Goal: Navigation & Orientation: Find specific page/section

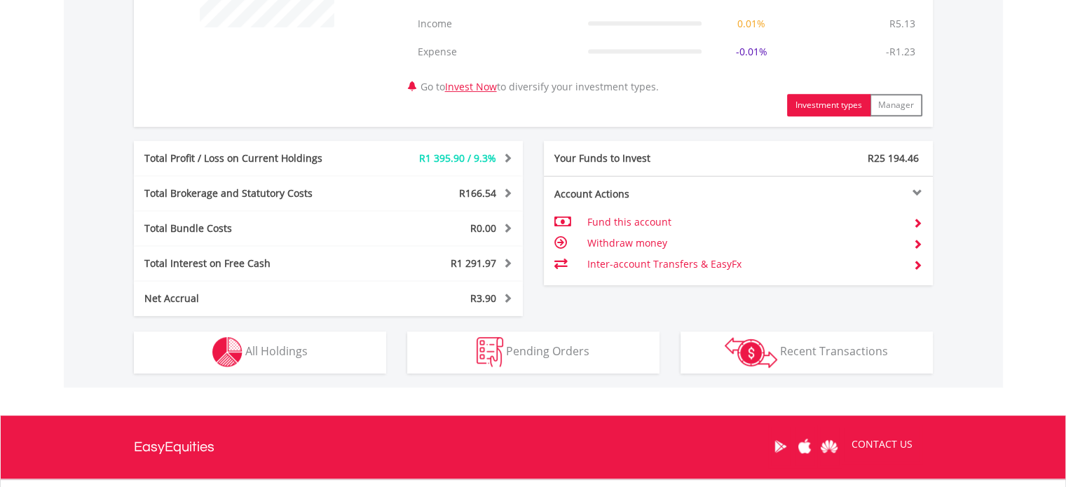
scroll to position [684, 0]
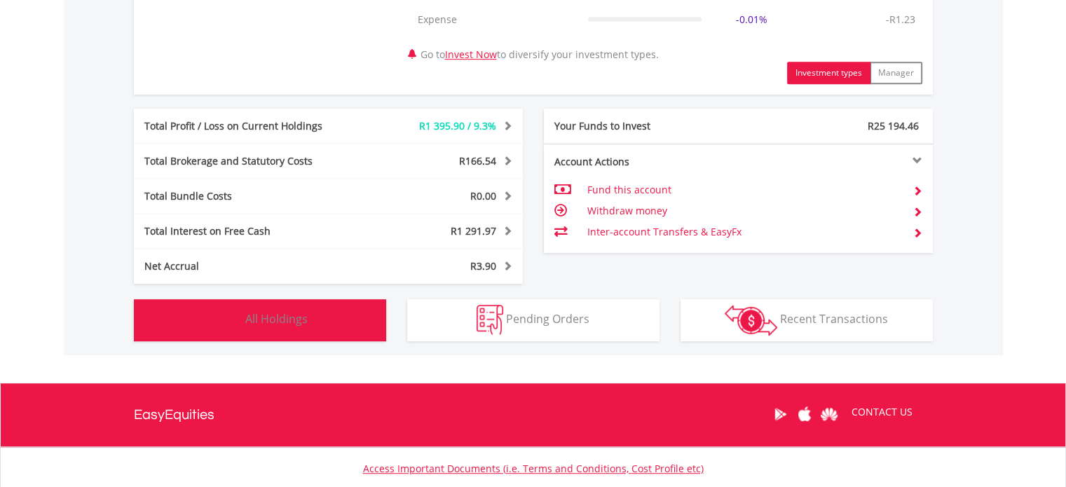
click at [287, 317] on span "All Holdings" at bounding box center [276, 318] width 62 height 15
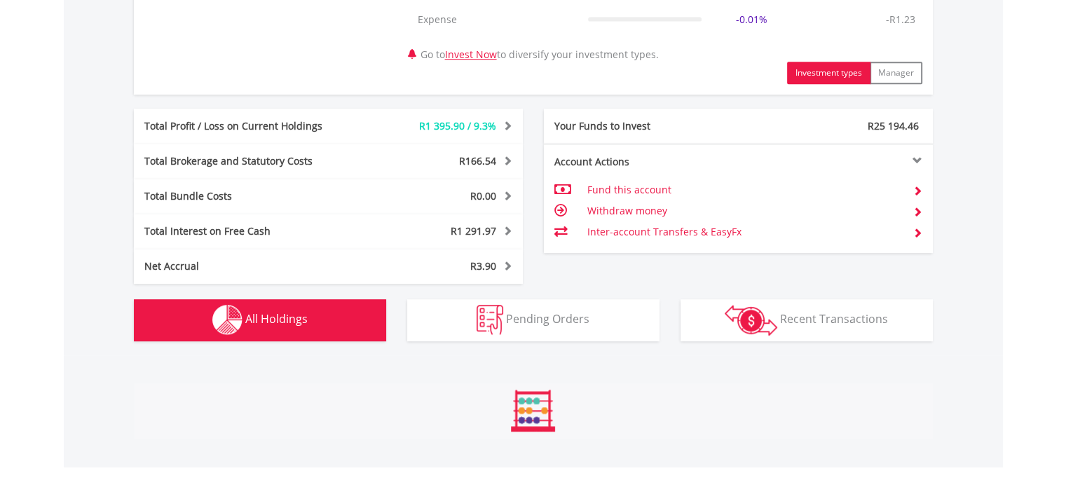
scroll to position [1066, 0]
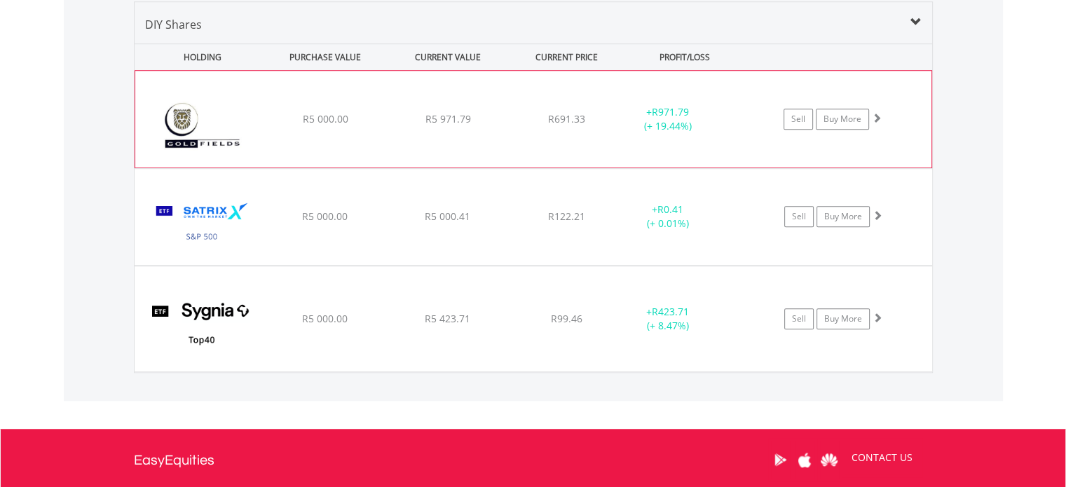
click at [187, 126] on img at bounding box center [202, 126] width 121 height 76
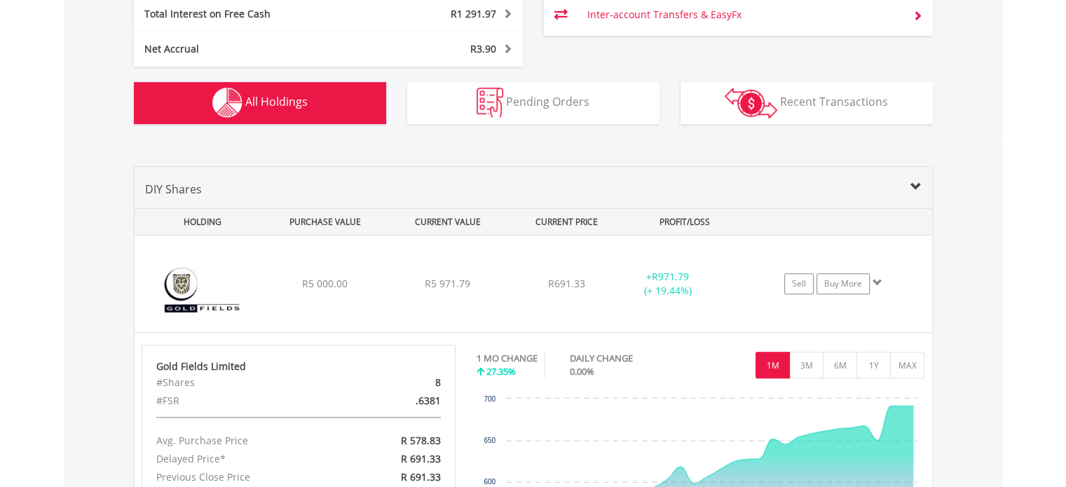
scroll to position [856, 0]
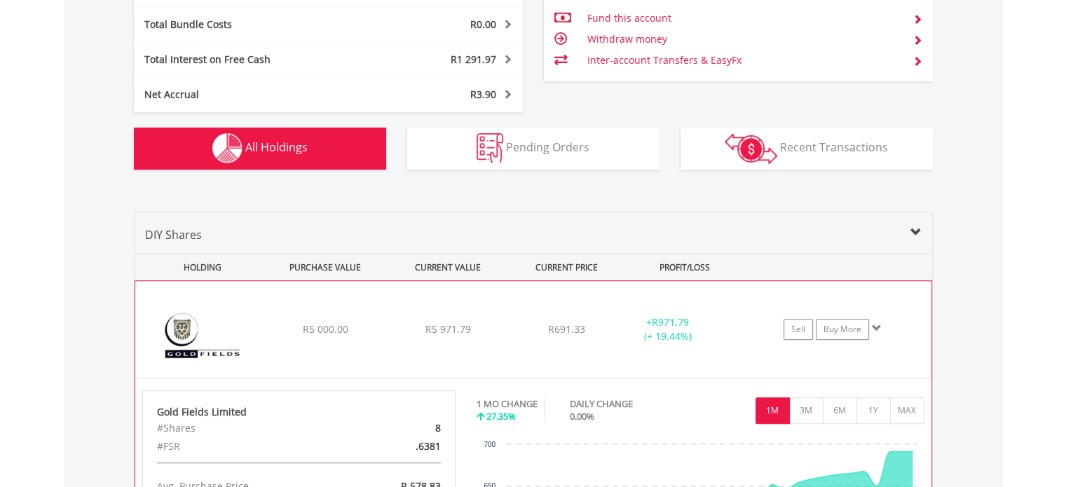
click at [179, 331] on img at bounding box center [202, 337] width 121 height 76
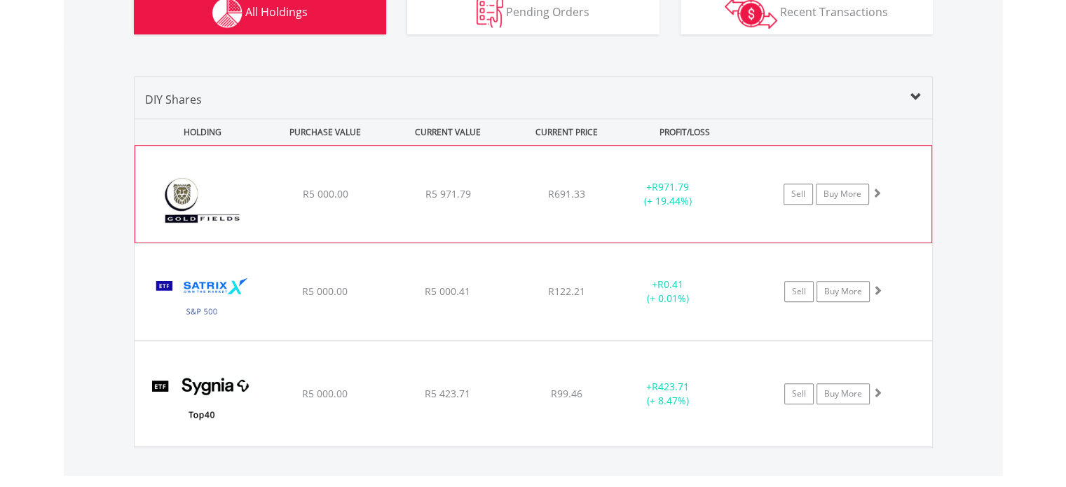
scroll to position [996, 0]
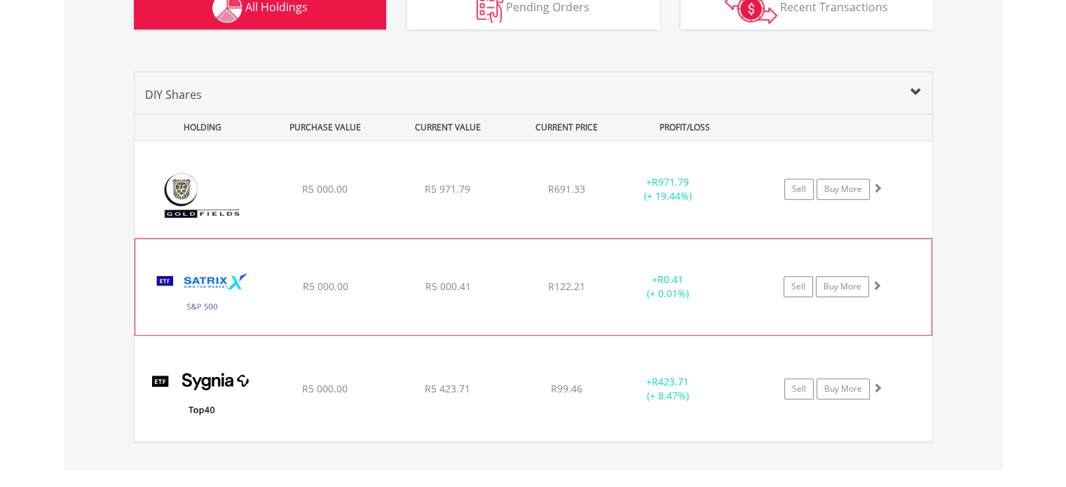
click at [193, 289] on img at bounding box center [202, 294] width 121 height 74
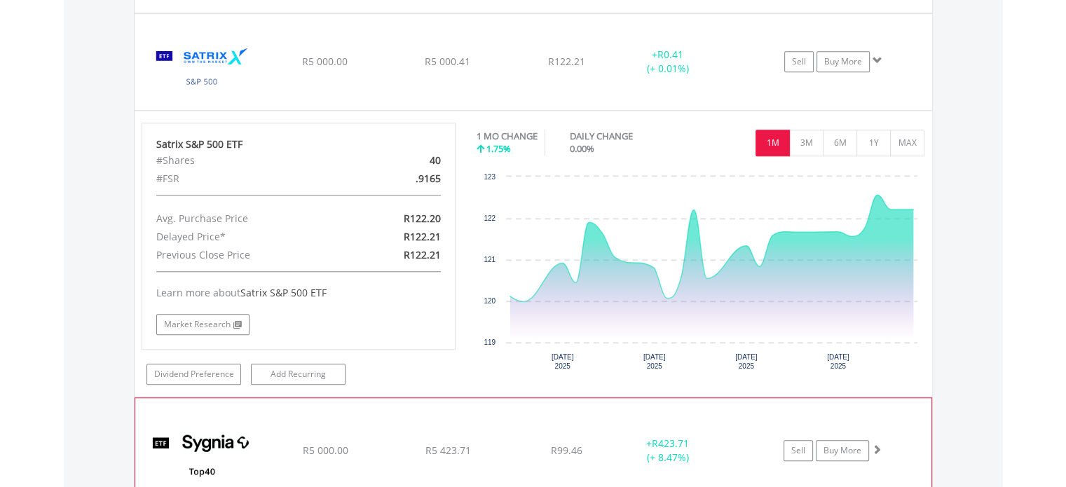
scroll to position [1066, 0]
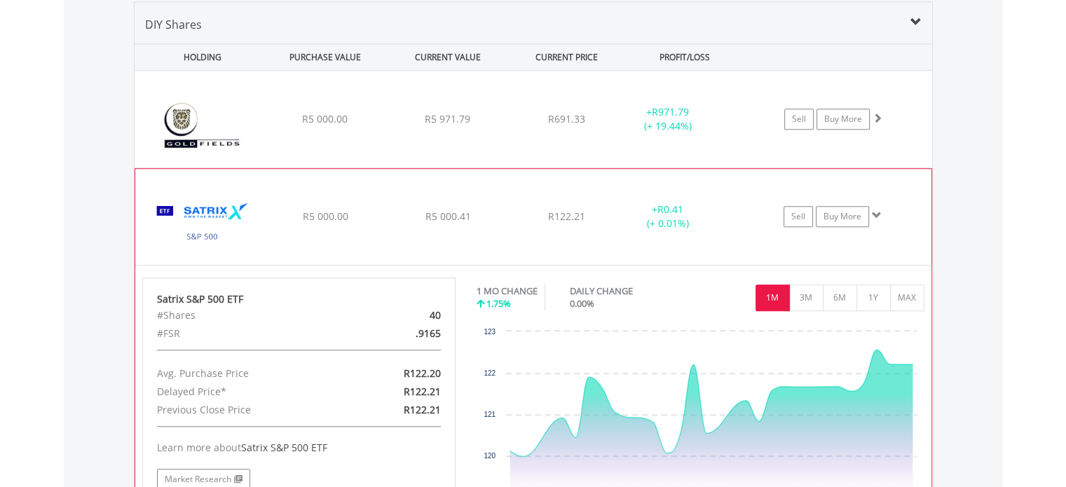
click at [196, 214] on img at bounding box center [202, 223] width 121 height 74
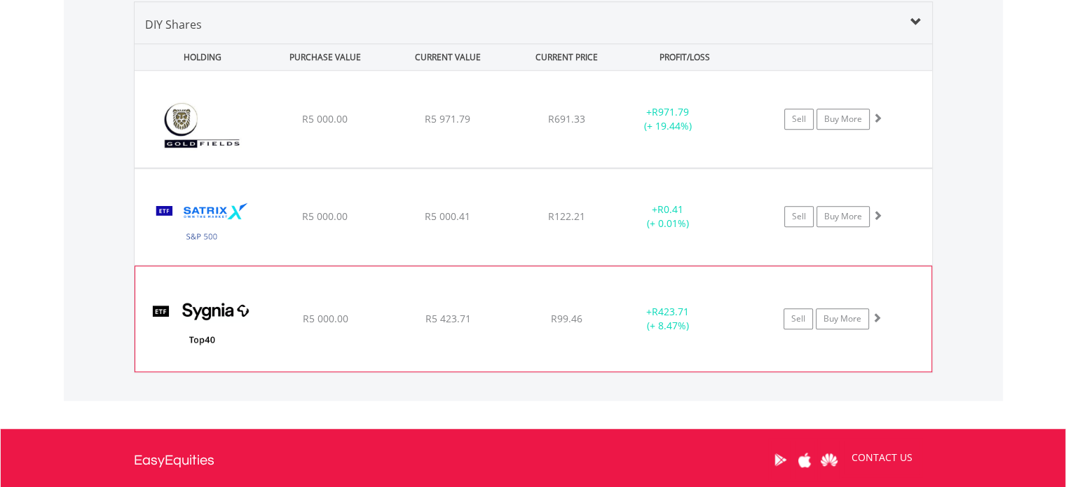
click at [207, 314] on img at bounding box center [202, 326] width 121 height 84
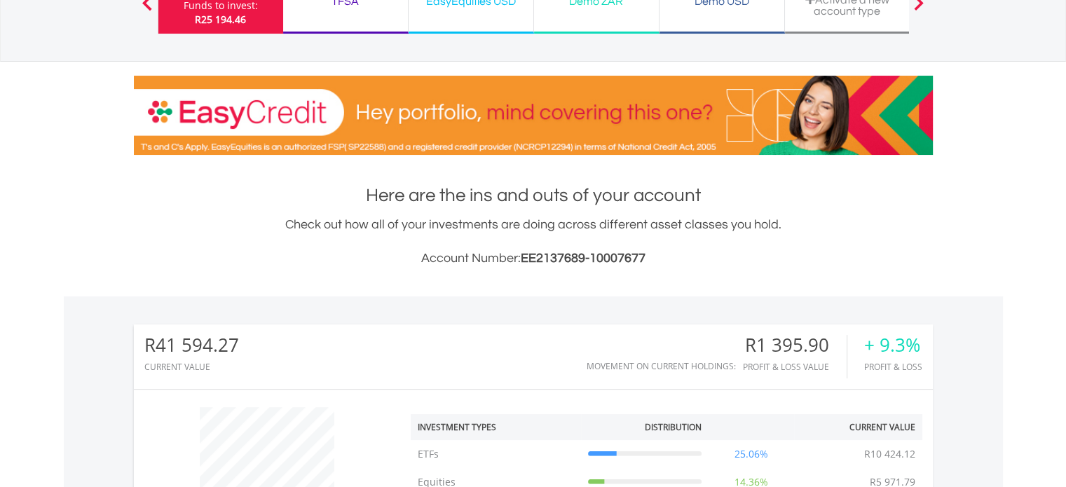
scroll to position [0, 0]
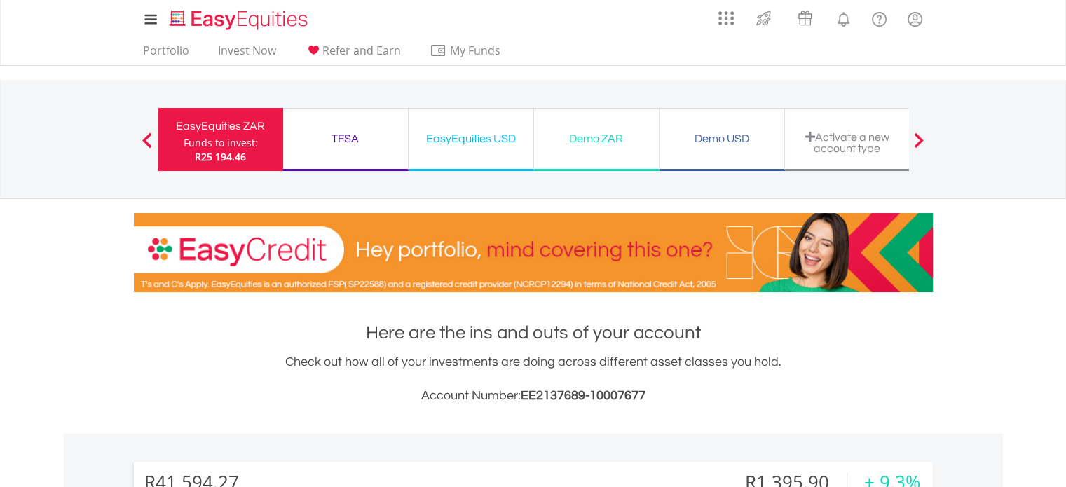
drag, startPoint x: 718, startPoint y: 137, endPoint x: 641, endPoint y: 197, distance: 97.3
click at [718, 137] on div "Demo USD" at bounding box center [722, 139] width 108 height 20
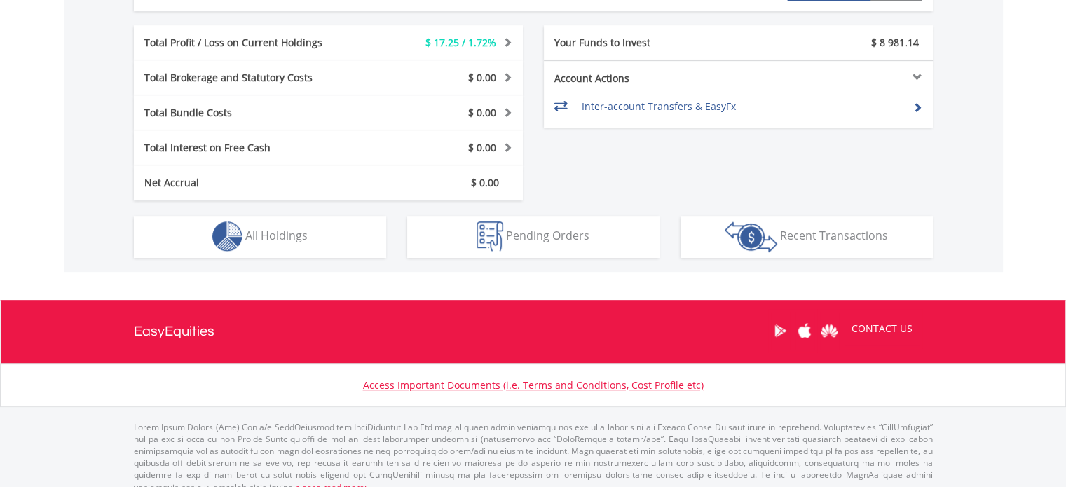
scroll to position [697, 0]
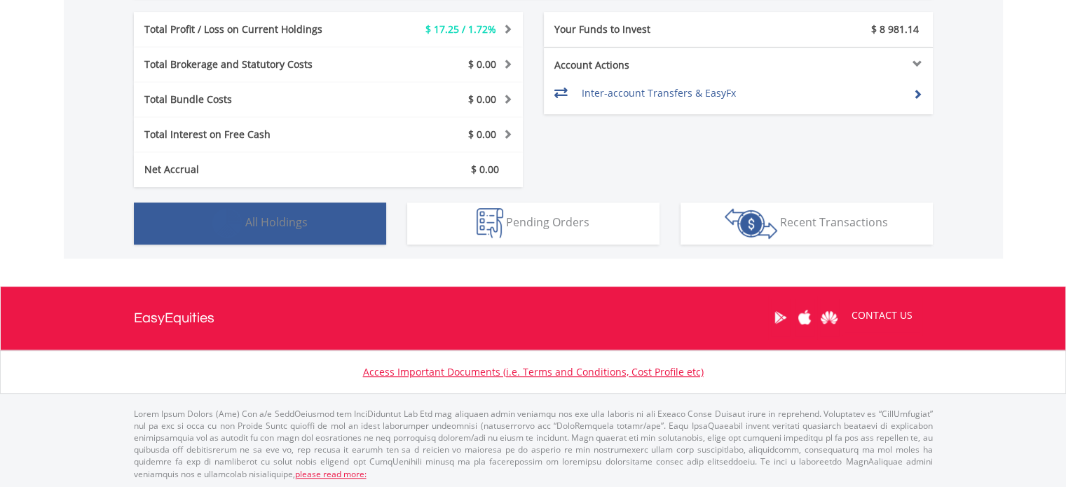
click at [280, 222] on span "All Holdings" at bounding box center [276, 221] width 62 height 15
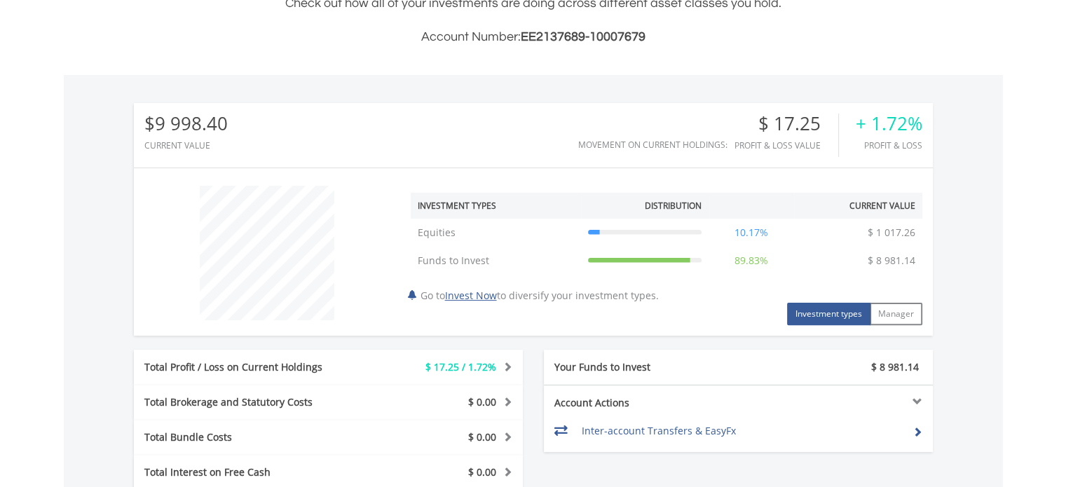
scroll to position [0, 0]
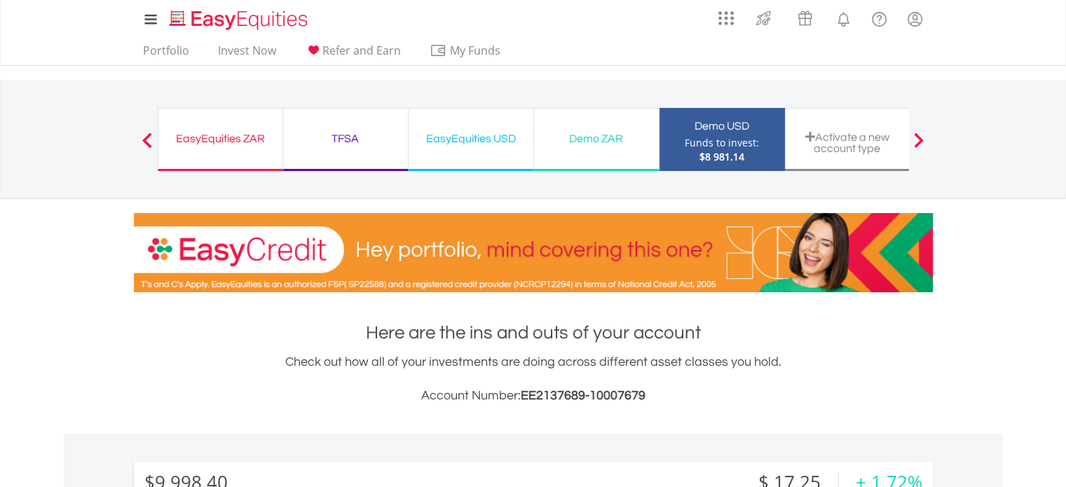
click at [582, 138] on div "Demo ZAR" at bounding box center [596, 139] width 108 height 20
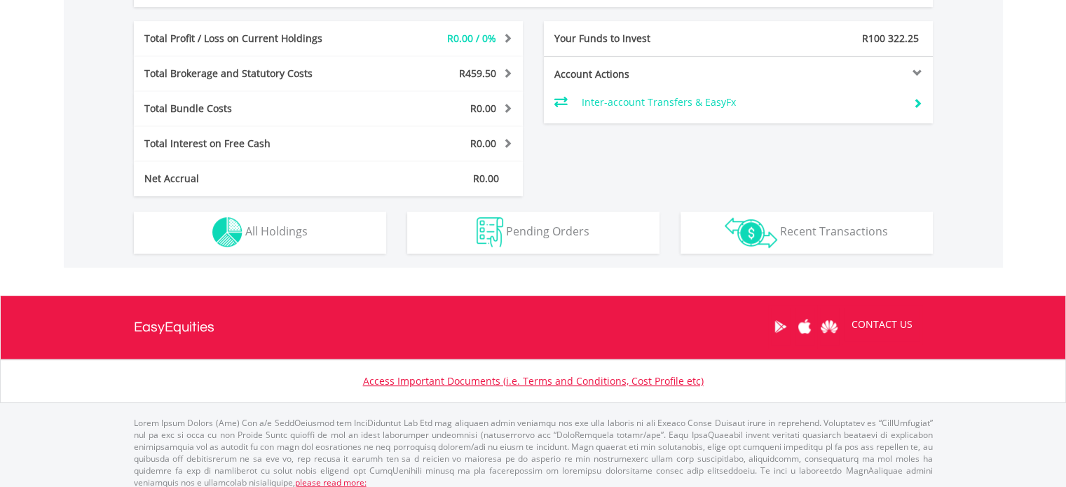
scroll to position [692, 0]
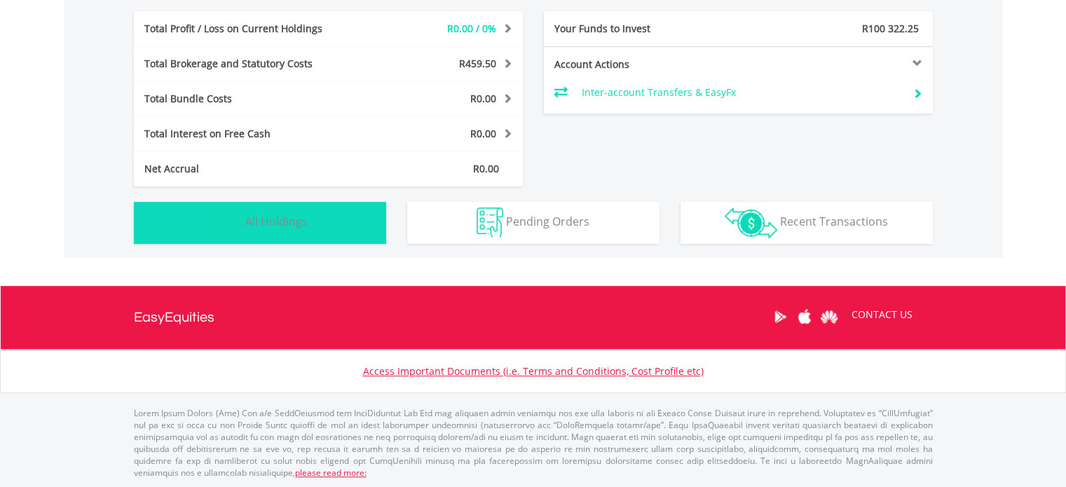
click at [287, 221] on span "All Holdings" at bounding box center [276, 221] width 62 height 15
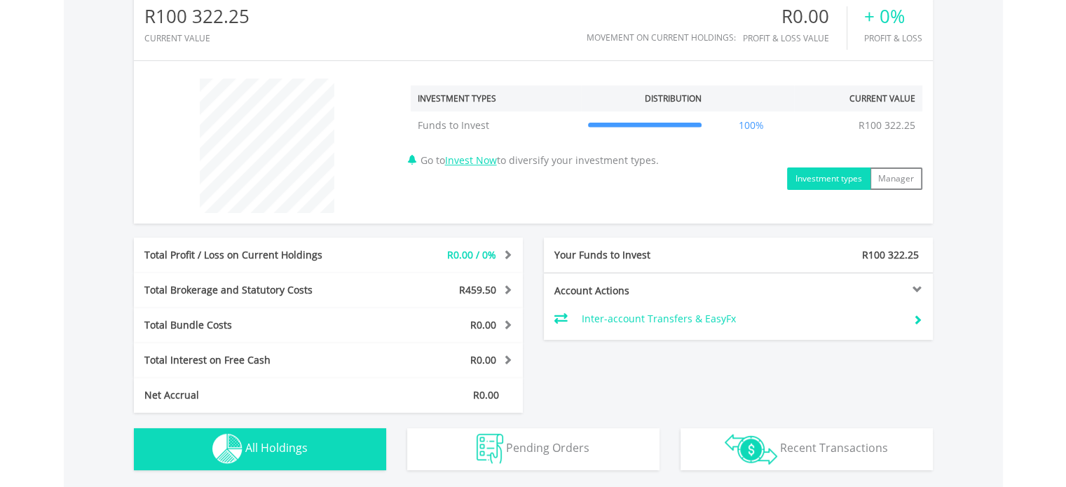
scroll to position [489, 0]
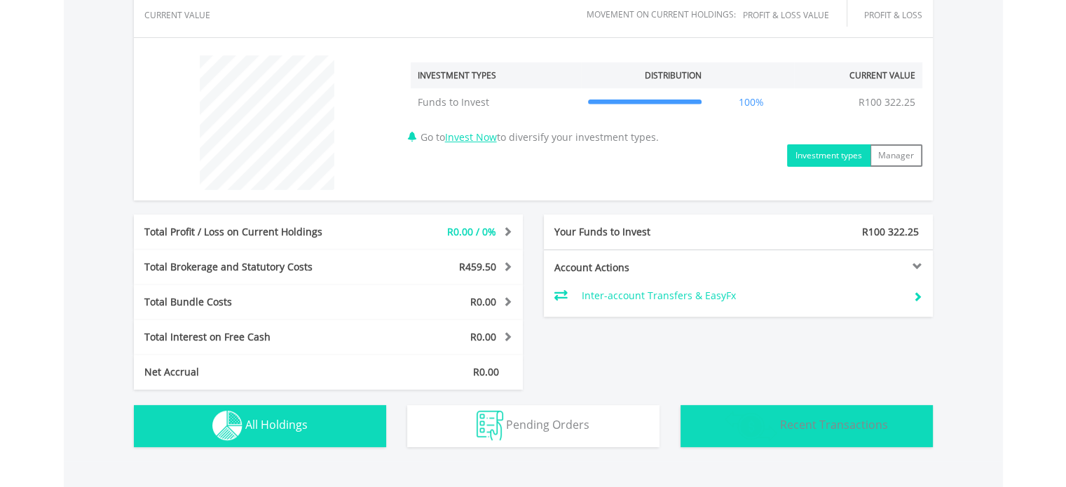
click at [815, 420] on span "Recent Transactions" at bounding box center [834, 424] width 108 height 15
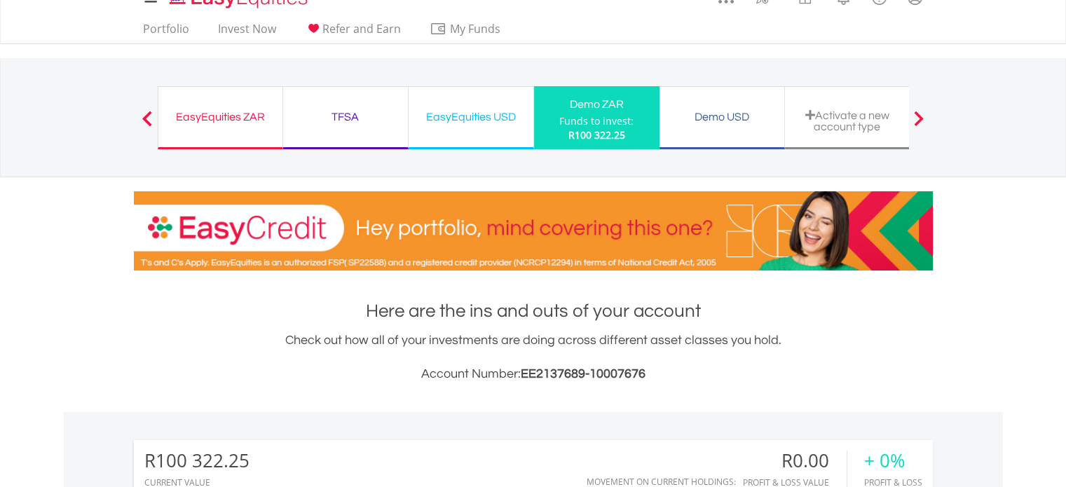
scroll to position [0, 0]
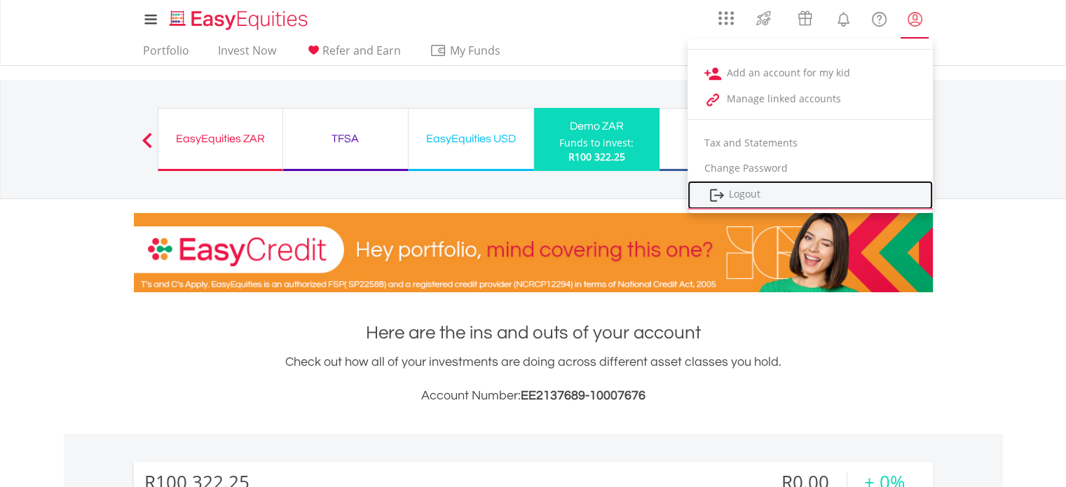
click at [754, 192] on link "Logout" at bounding box center [810, 195] width 245 height 29
